Goal: Navigation & Orientation: Find specific page/section

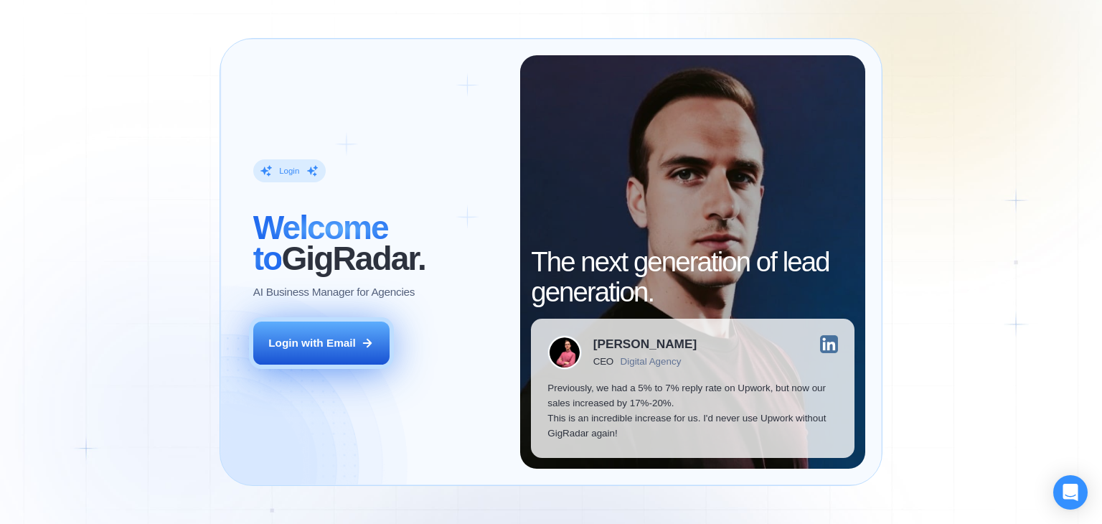
click at [312, 357] on button "Login with Email" at bounding box center [321, 342] width 136 height 43
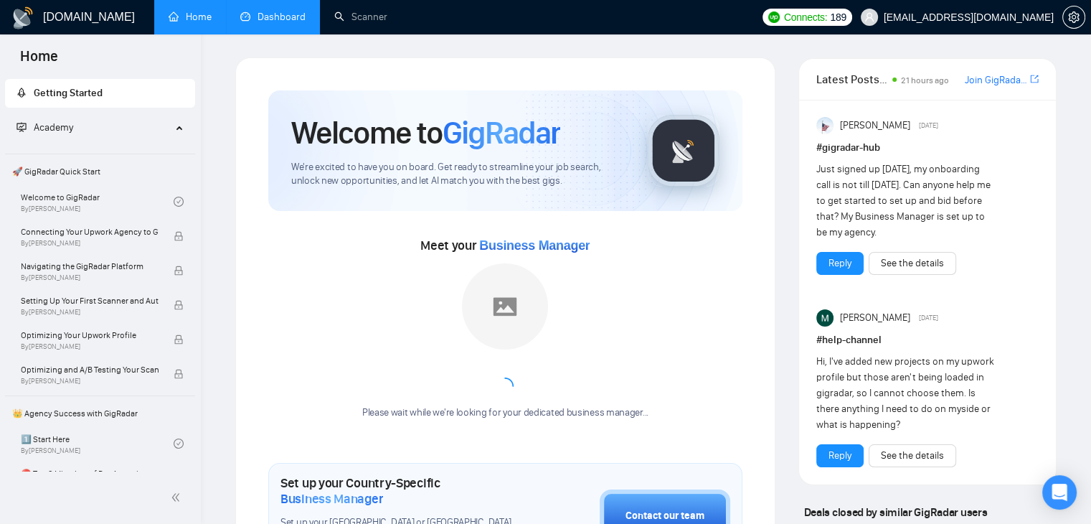
click at [277, 23] on link "Dashboard" at bounding box center [272, 17] width 65 height 12
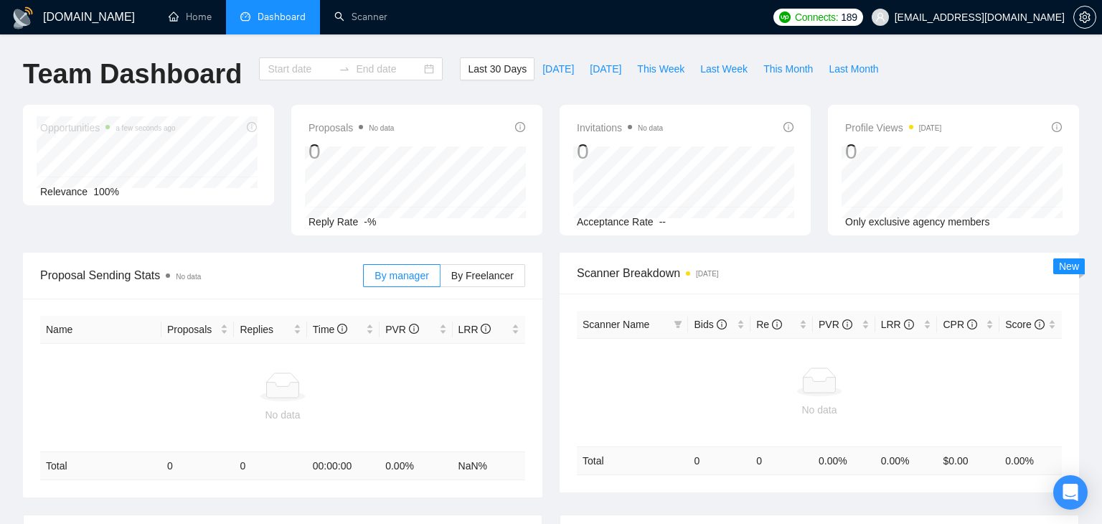
type input "[DATE]"
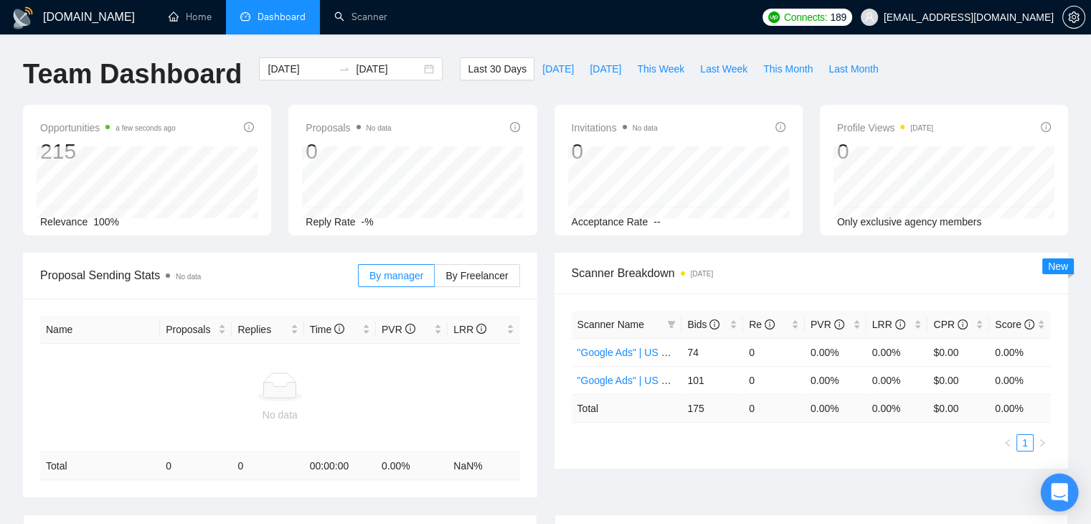
click at [1070, 495] on div "Open Intercom Messenger" at bounding box center [1060, 492] width 38 height 38
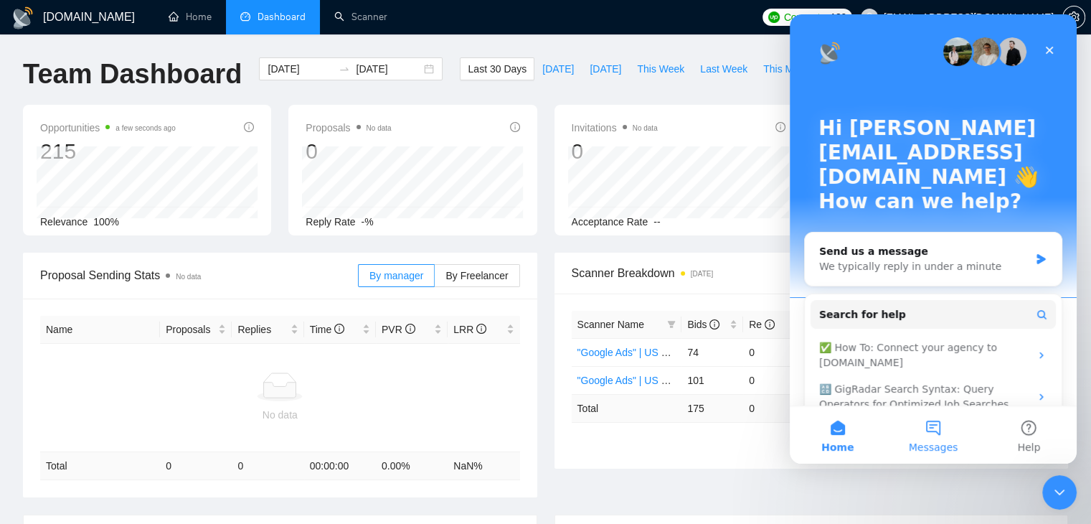
click at [933, 437] on button "Messages" at bounding box center [932, 434] width 95 height 57
